Goal: Task Accomplishment & Management: Use online tool/utility

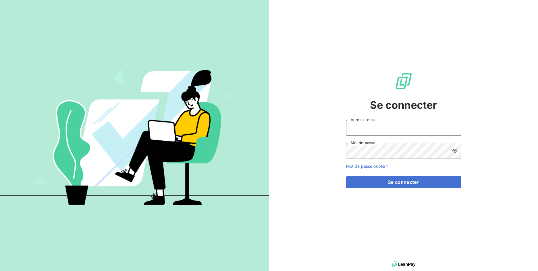
click at [385, 134] on input "Adresse email" at bounding box center [403, 128] width 115 height 16
drag, startPoint x: 366, startPoint y: 130, endPoint x: 394, endPoint y: 129, distance: 28.2
click at [394, 129] on input "admin@3dcelo" at bounding box center [403, 128] width 115 height 16
type input "admin@kiloutou"
click at [346, 176] on button "Se connecter" at bounding box center [403, 182] width 115 height 12
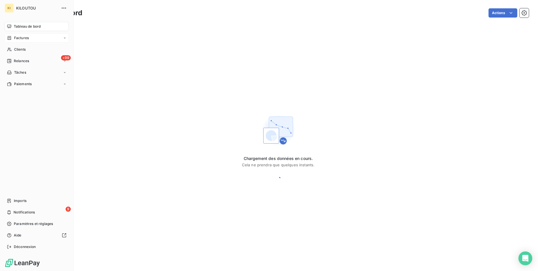
click at [13, 35] on div "Factures" at bounding box center [18, 37] width 22 height 5
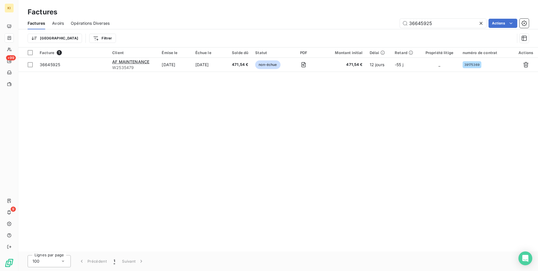
click at [61, 25] on span "Avoirs" at bounding box center [58, 23] width 12 height 6
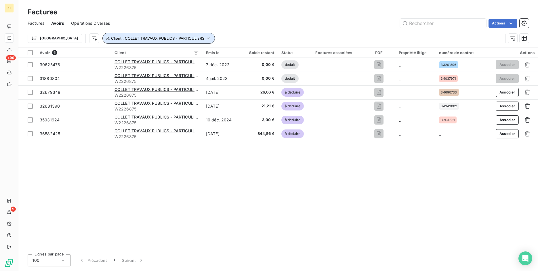
click at [205, 37] on icon "button" at bounding box center [208, 38] width 6 height 6
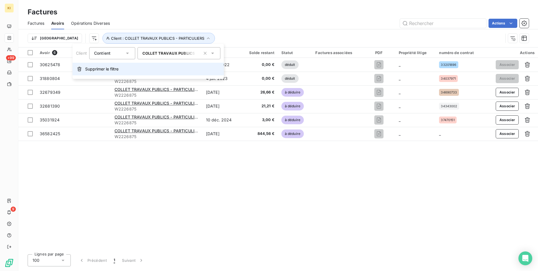
click at [114, 68] on span "Supprimer le filtre" at bounding box center [101, 69] width 33 height 6
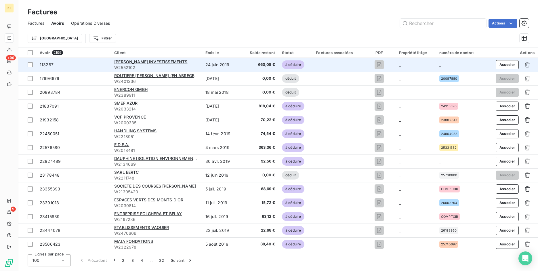
click at [80, 64] on div "113287" at bounding box center [74, 65] width 68 height 6
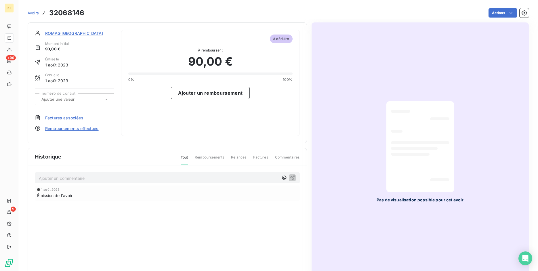
click at [35, 11] on span "Avoirs" at bounding box center [33, 13] width 11 height 5
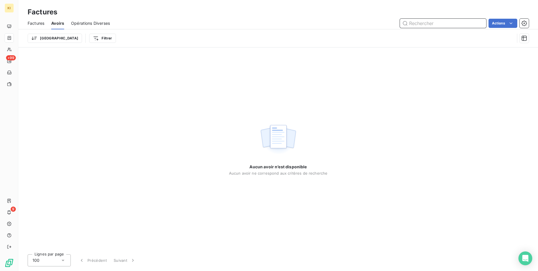
click at [32, 22] on span "Factures" at bounding box center [36, 23] width 17 height 6
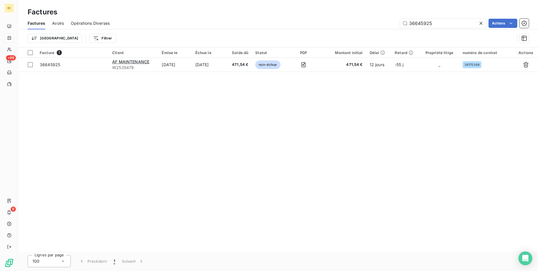
click at [480, 22] on icon at bounding box center [481, 23] width 3 height 3
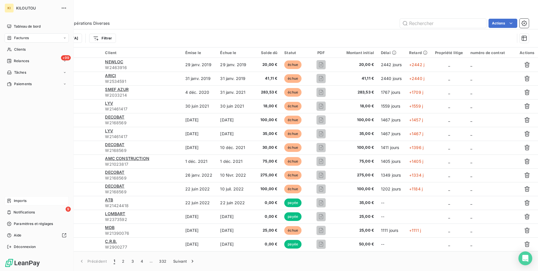
click at [13, 199] on div "Imports" at bounding box center [37, 200] width 64 height 9
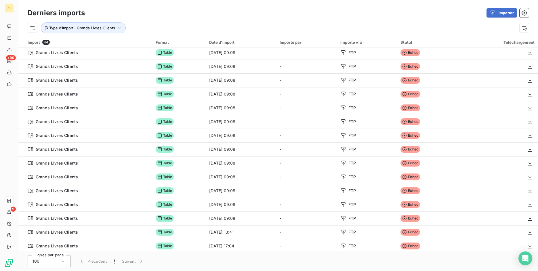
scroll to position [404, 0]
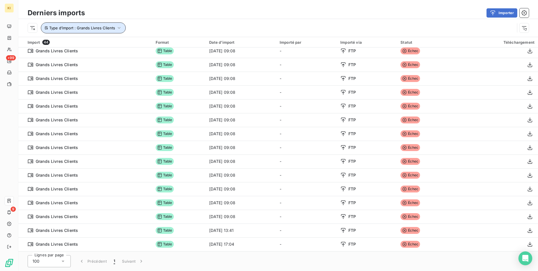
click at [93, 26] on span "Type d’import : Grands Livres Clients" at bounding box center [82, 28] width 66 height 5
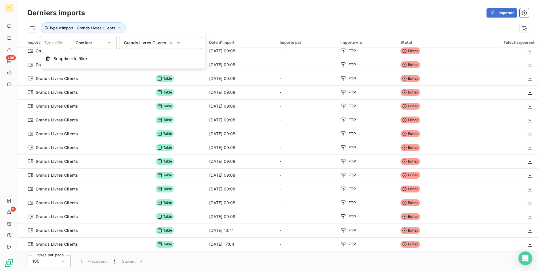
click at [109, 44] on icon at bounding box center [109, 43] width 6 height 6
click at [100, 65] on span "Ne contient pas" at bounding box center [97, 66] width 31 height 5
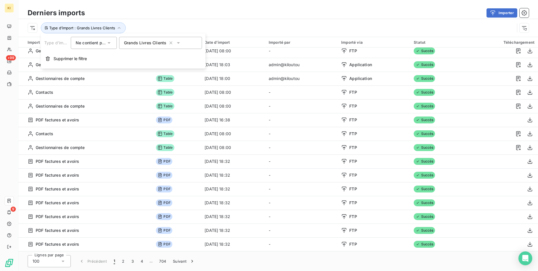
click at [152, 22] on div "Type d’import : Grands Livres Clients" at bounding box center [271, 27] width 487 height 11
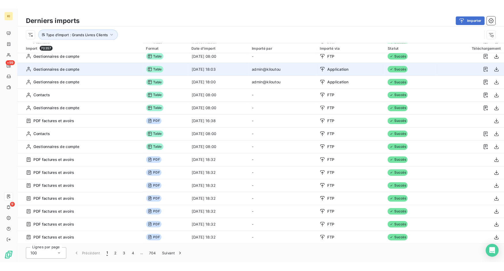
scroll to position [0, 0]
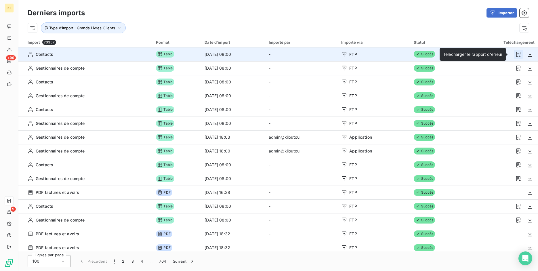
click at [516, 57] on icon "button" at bounding box center [519, 55] width 6 height 6
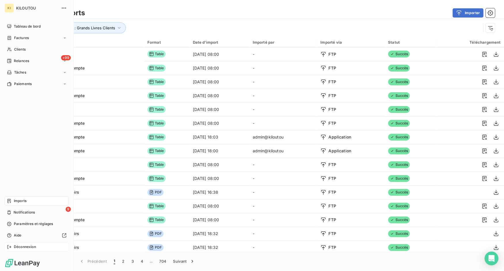
click at [11, 247] on icon at bounding box center [9, 246] width 4 height 3
